Goal: Task Accomplishment & Management: Use online tool/utility

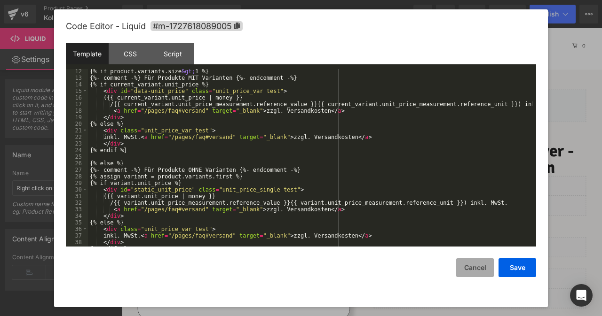
click at [472, 270] on button "Cancel" at bounding box center [475, 268] width 38 height 19
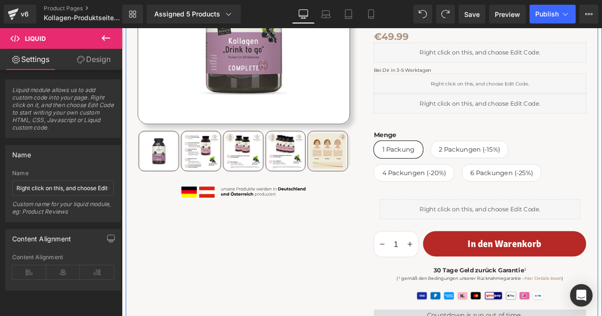
scroll to position [235, 0]
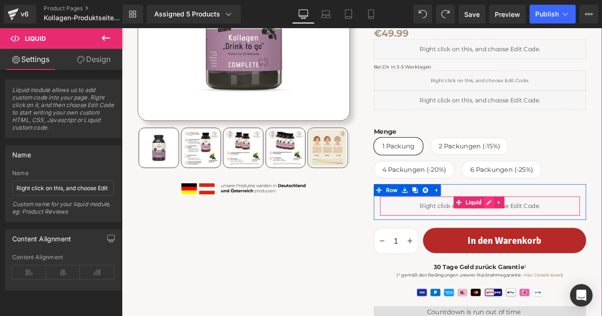
click at [551, 233] on div "Liquid" at bounding box center [545, 240] width 237 height 24
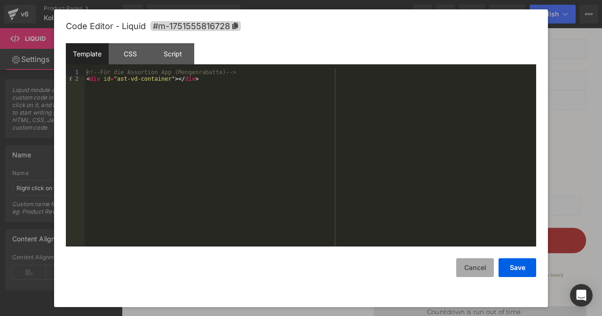
click at [478, 265] on button "Cancel" at bounding box center [475, 268] width 38 height 19
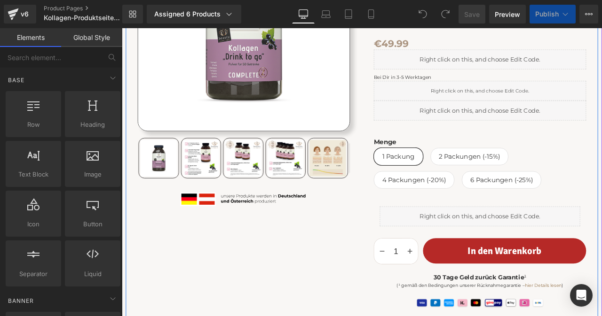
scroll to position [235, 0]
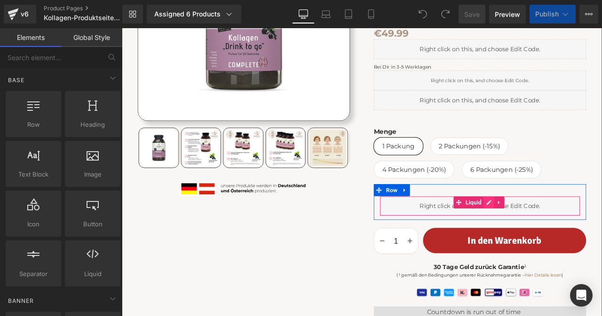
click at [554, 234] on div "Liquid" at bounding box center [545, 240] width 237 height 24
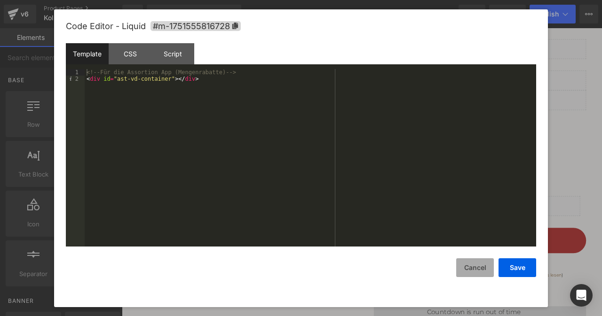
click at [469, 266] on button "Cancel" at bounding box center [475, 268] width 38 height 19
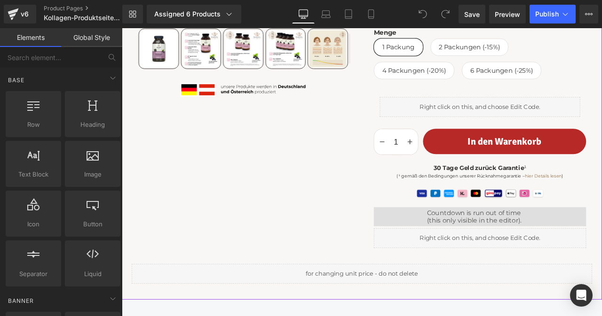
scroll to position [376, 0]
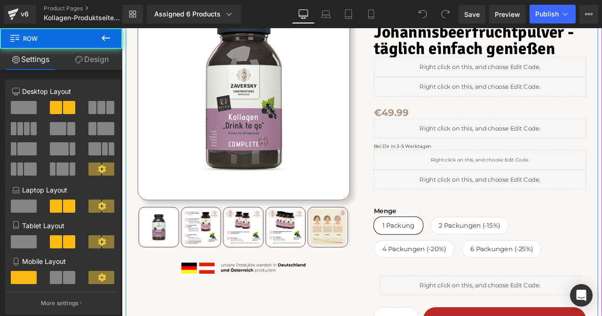
scroll to position [0, 0]
